Goal: Transaction & Acquisition: Purchase product/service

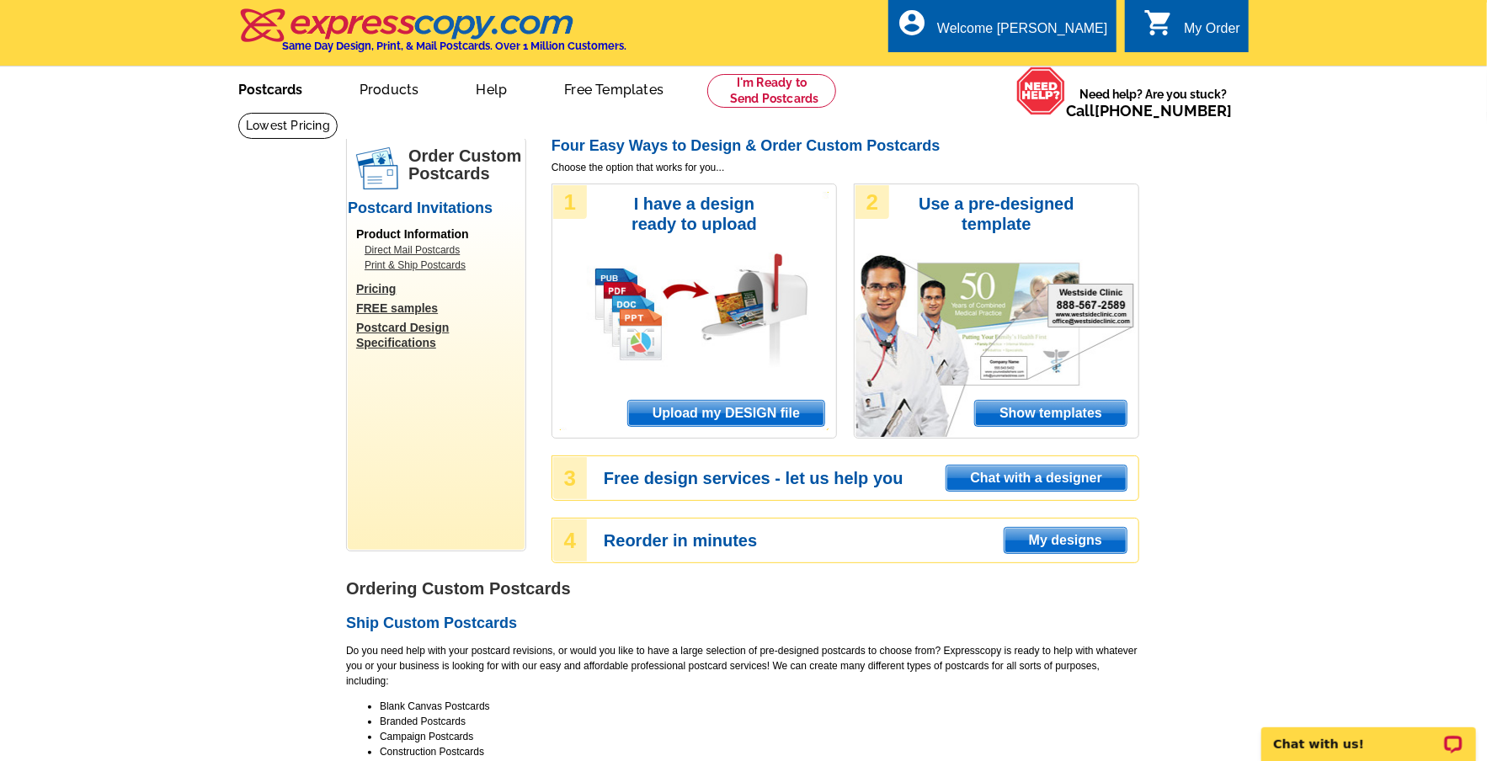
click at [256, 83] on link "Postcards" at bounding box center [270, 88] width 118 height 40
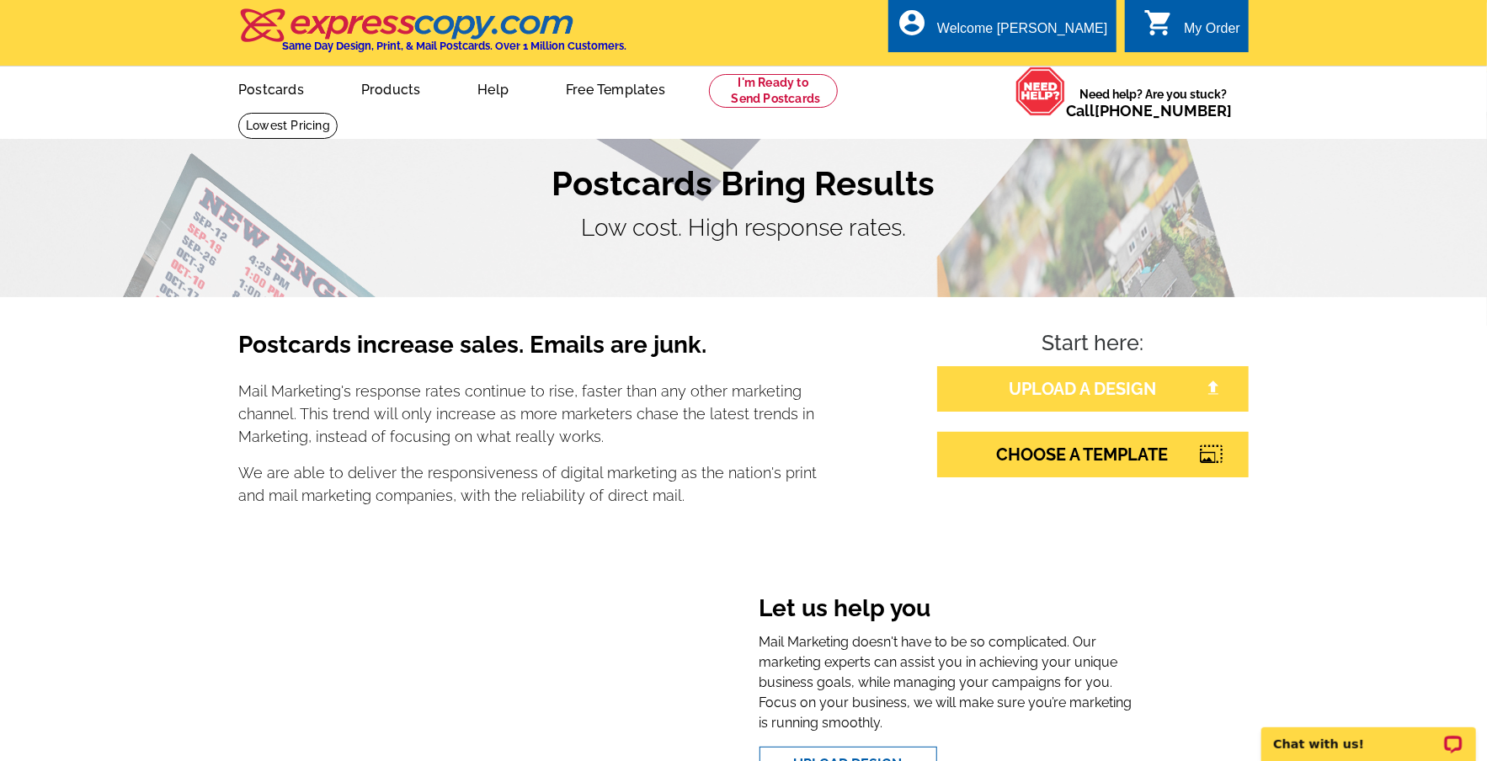
click at [1069, 392] on link "UPLOAD A DESIGN" at bounding box center [1093, 388] width 312 height 45
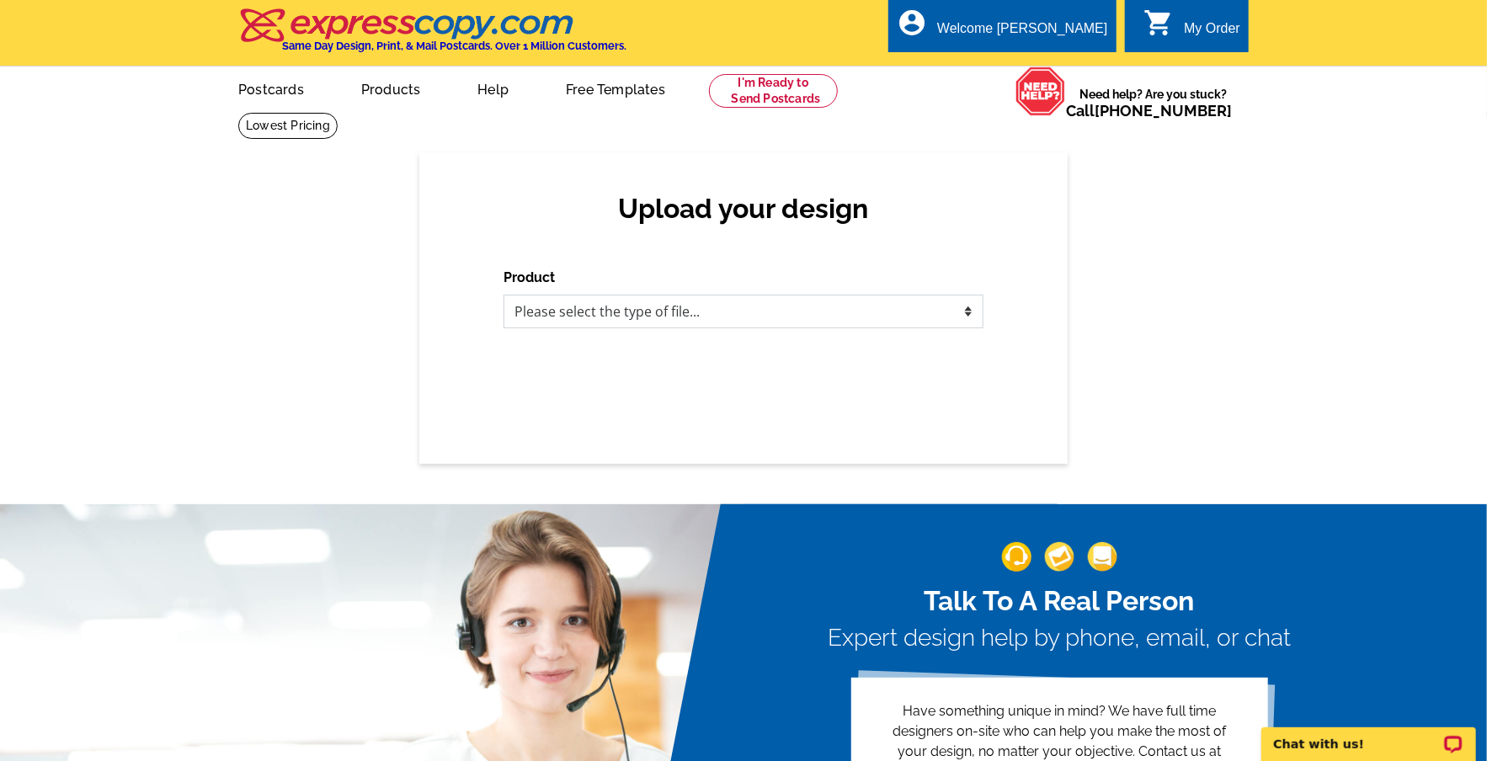
click at [716, 310] on select "Please select the type of file... Postcards Business Cards Letters and flyers G…" at bounding box center [744, 312] width 480 height 34
select select "1"
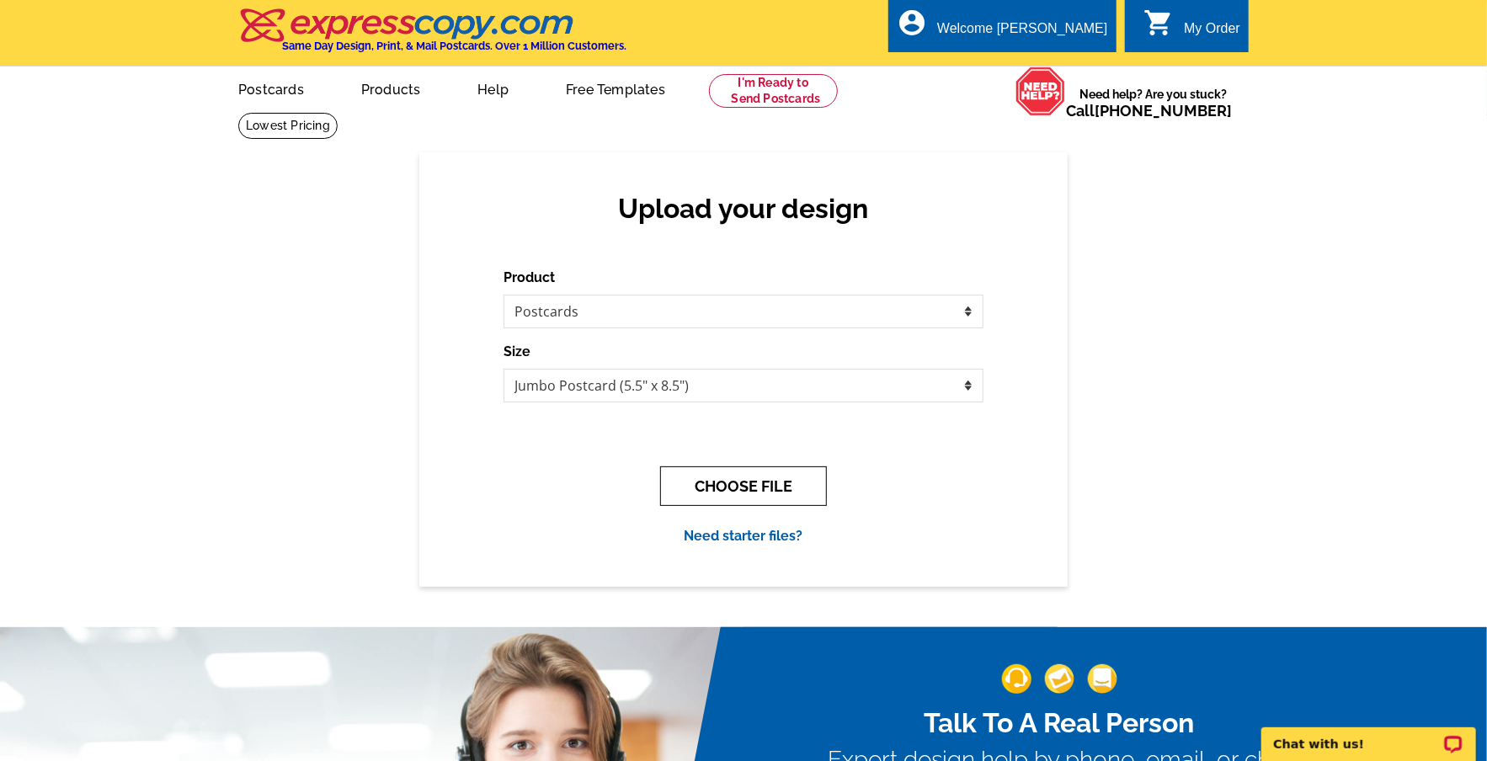
click at [723, 491] on button "CHOOSE FILE" at bounding box center [743, 487] width 167 height 40
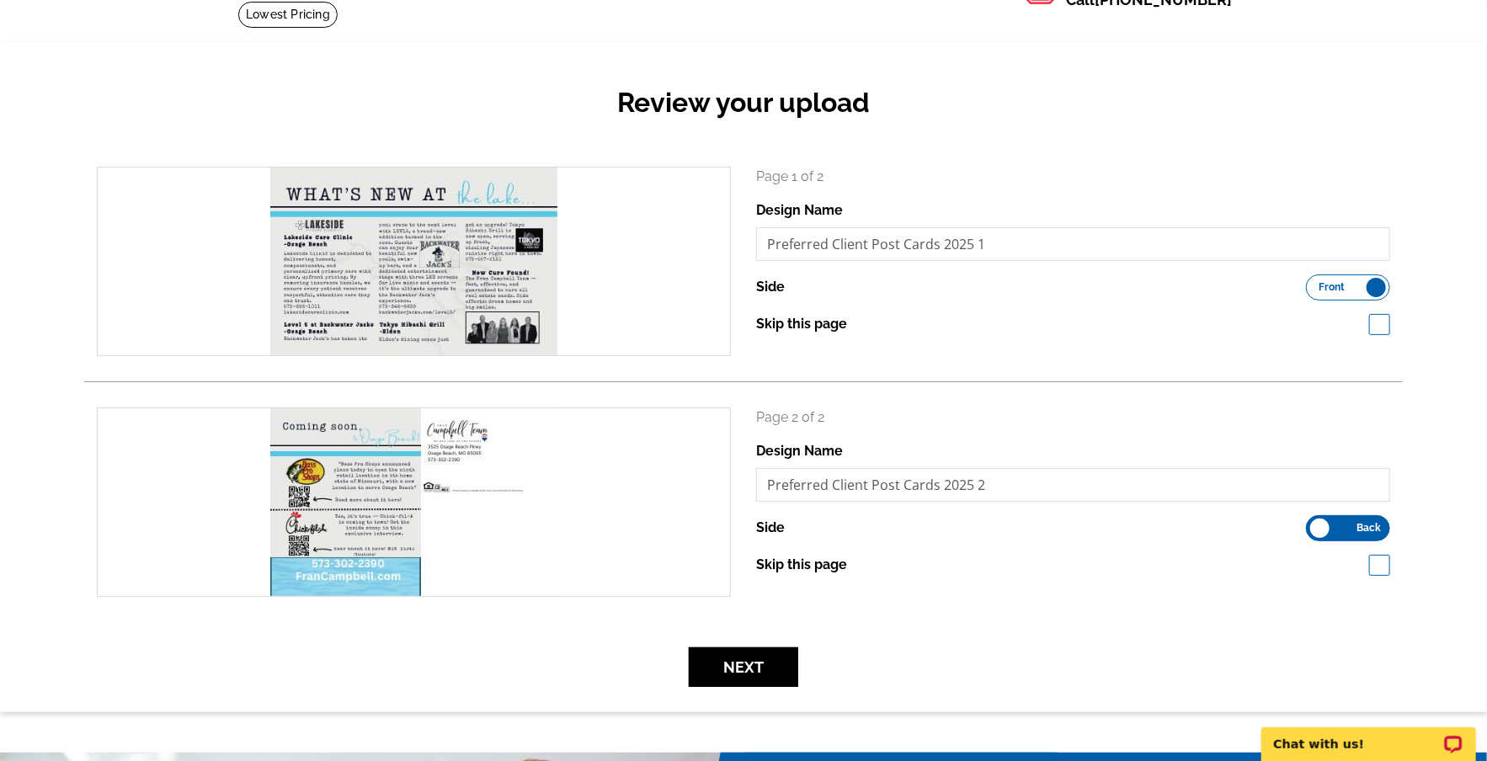
scroll to position [145, 0]
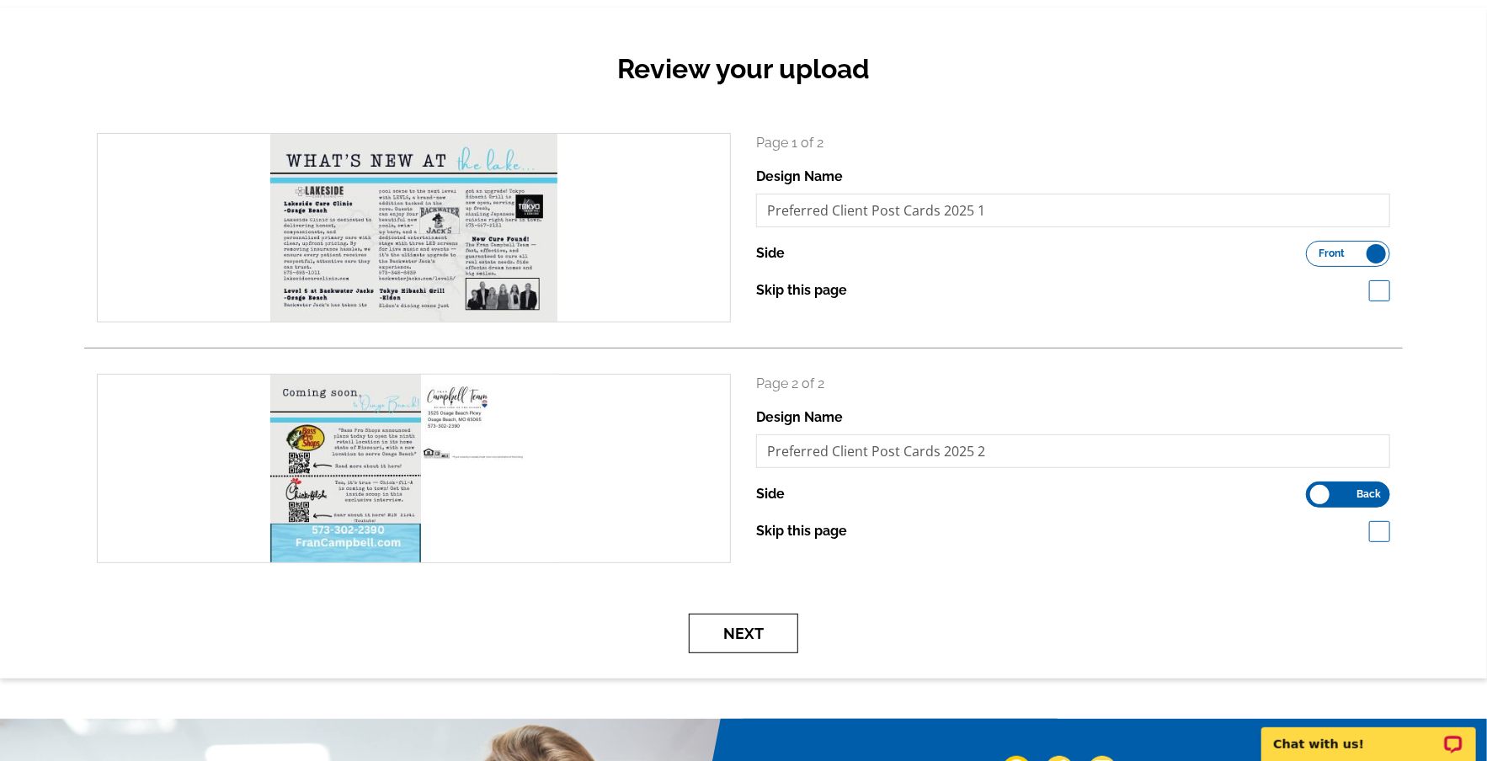
click at [755, 634] on button "Next" at bounding box center [743, 634] width 109 height 40
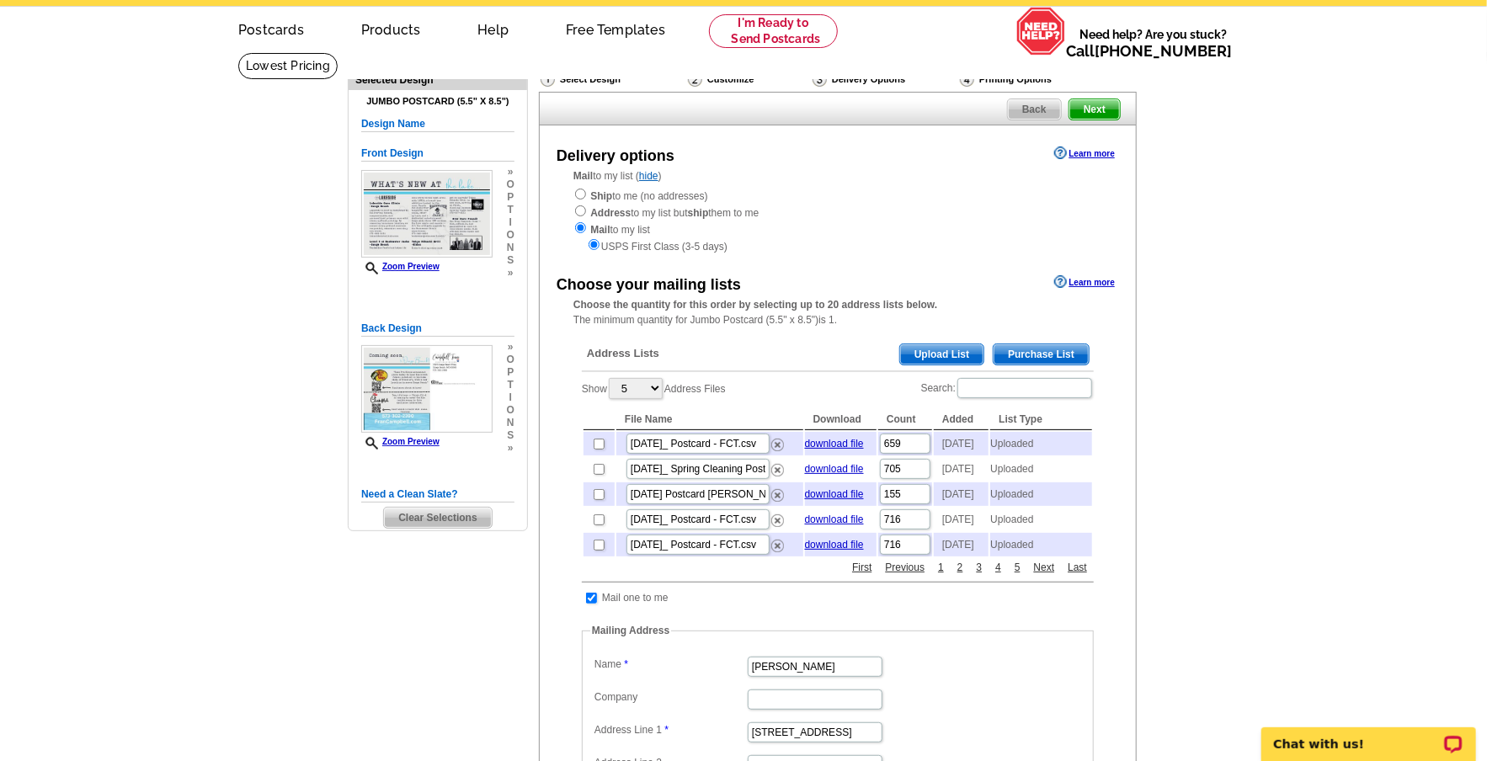
scroll to position [51, 0]
